Goal: Task Accomplishment & Management: Manage account settings

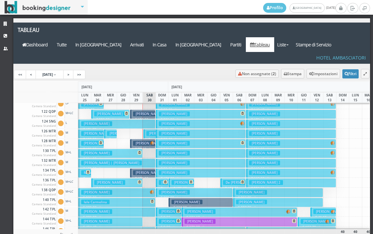
scroll to position [130, 0]
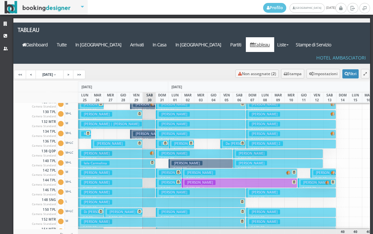
click at [122, 209] on h3 "Panunzio Elisa | Panunzio Luigi" at bounding box center [137, 211] width 61 height 5
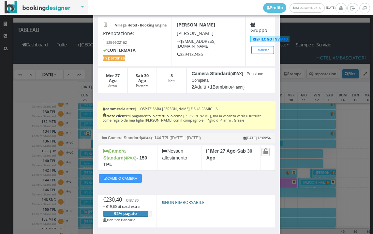
scroll to position [68, 0]
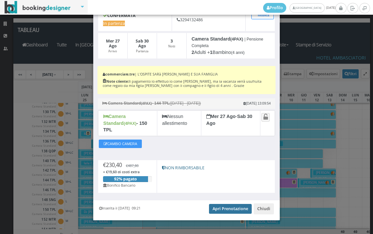
click at [214, 204] on link "Apri Prenotazione" at bounding box center [230, 209] width 43 height 10
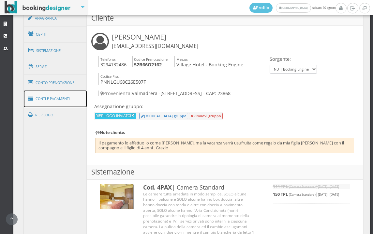
click at [67, 99] on link "Conti e Pagamenti" at bounding box center [55, 98] width 63 height 17
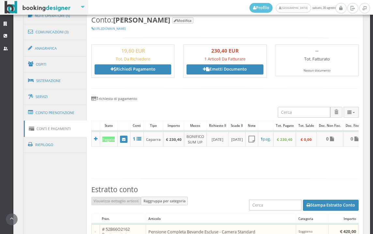
scroll to position [316, 0]
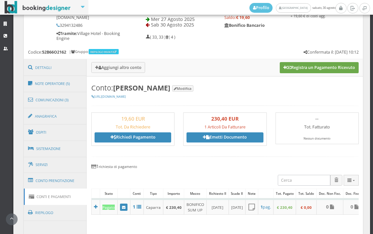
click at [327, 69] on button "Registra un Pagamento Ricevuto" at bounding box center [319, 67] width 79 height 11
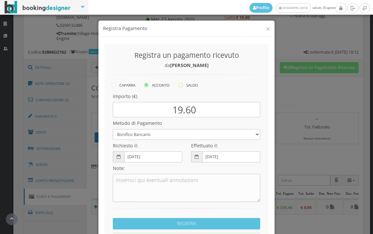
click at [179, 86] on icon at bounding box center [180, 85] width 5 height 5
radio input "true"
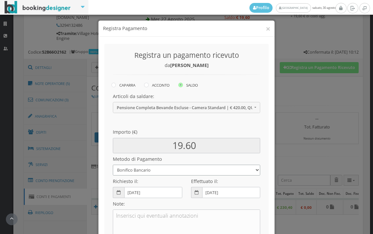
click at [135, 171] on select "Bonifico Bancario BONIFICO SUM UP Contanti Assegno Bancario Assegno Circolare V…" at bounding box center [186, 169] width 147 height 11
select select
click at [113, 164] on select "Bonifico Bancario BONIFICO SUM UP Contanti Assegno Bancario Assegno Circolare V…" at bounding box center [186, 169] width 147 height 11
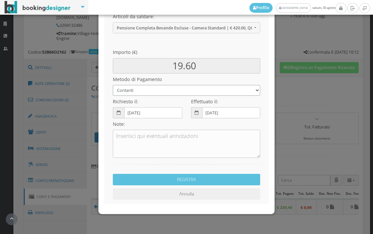
scroll to position [89, 0]
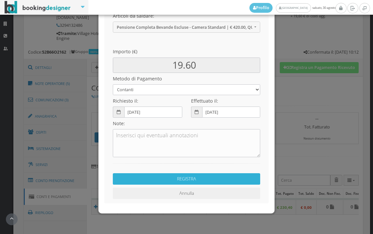
click at [162, 179] on button "REGISTRA" at bounding box center [186, 178] width 147 height 11
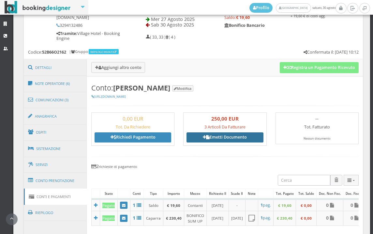
click at [226, 134] on link "Emetti Documento" at bounding box center [225, 137] width 77 height 10
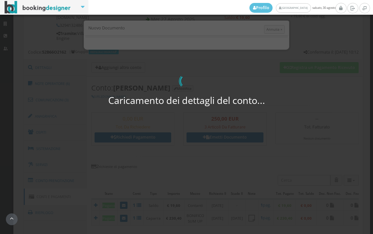
select select "PF"
select select "VALMADRERA"
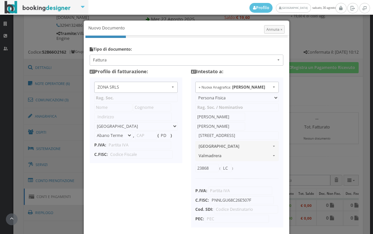
type input "ZONA SRLS"
type input "[PERSON_NAME] Durante, 8"
select select "Frattamaggiore"
type input "80027"
type input "NA"
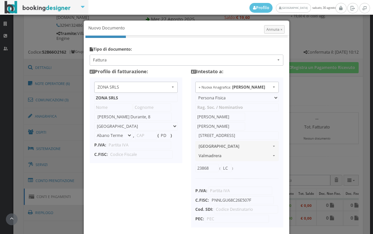
type input "10356321215"
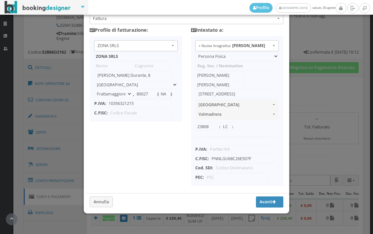
scroll to position [52, 0]
click at [262, 203] on button "Avanti" at bounding box center [269, 201] width 27 height 11
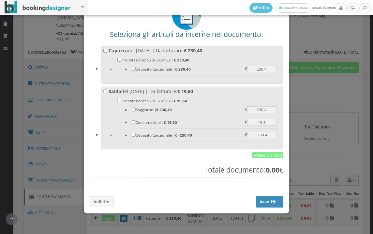
scroll to position [51, 0]
click at [263, 156] on link "Seleziona tutto" at bounding box center [267, 155] width 31 height 6
checkbox input "true"
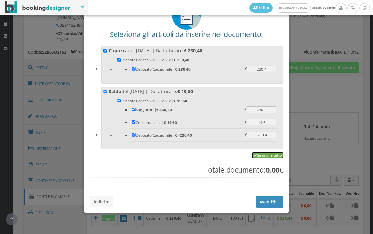
checkbox input "true"
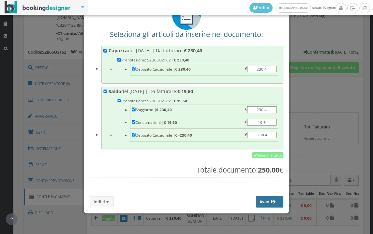
click at [256, 198] on button "Avanti" at bounding box center [269, 201] width 27 height 11
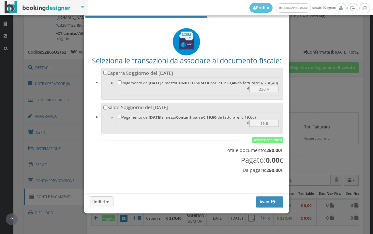
scroll to position [22, 0]
click at [263, 138] on link "Seleziona tutto" at bounding box center [267, 140] width 31 height 6
checkbox input "true"
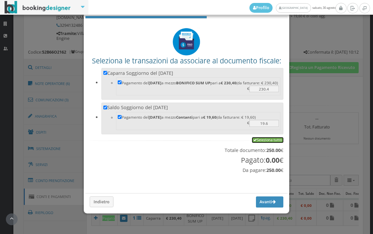
checkbox input "true"
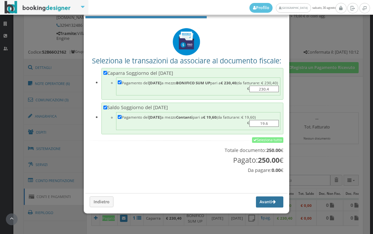
click at [257, 201] on button "Avanti" at bounding box center [269, 201] width 27 height 11
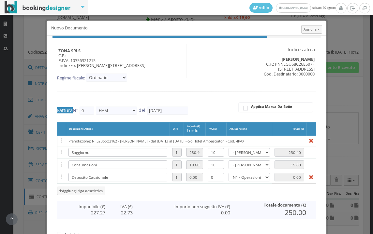
type input "555"
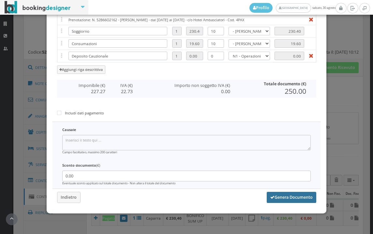
click at [280, 196] on button "Genera Documento" at bounding box center [292, 196] width 50 height 11
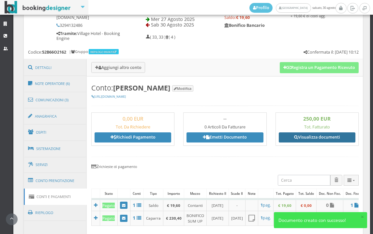
click at [309, 137] on link "Visualizza documenti" at bounding box center [317, 137] width 77 height 10
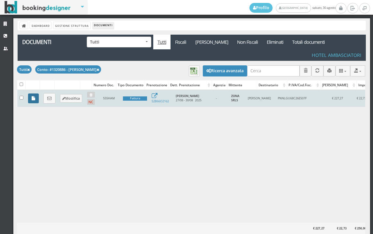
click at [31, 98] on link at bounding box center [33, 98] width 11 height 10
click at [51, 99] on icon at bounding box center [49, 98] width 4 height 4
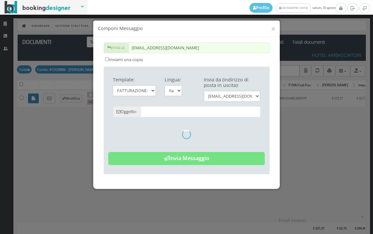
type input "Copia di cortesia: Fattura da ZONA SRLS - n. 555HAM del 30/08/2025"
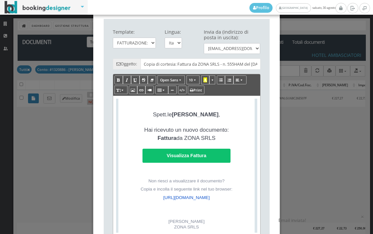
scroll to position [109, 0]
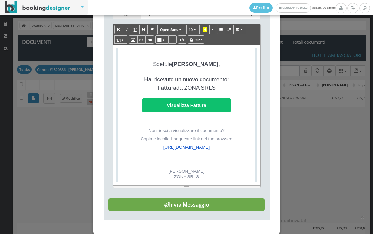
click at [191, 211] on button "Invia Messaggio" at bounding box center [186, 204] width 157 height 13
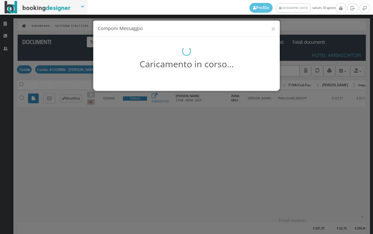
scroll to position [0, 0]
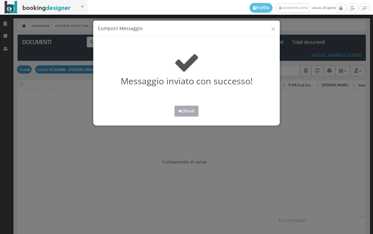
click at [186, 110] on button "Chiudi" at bounding box center [187, 110] width 24 height 11
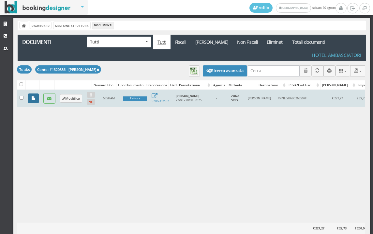
click at [33, 99] on icon at bounding box center [34, 98] width 4 height 4
